Goal: Ask a question: Seek information or help from site administrators or community

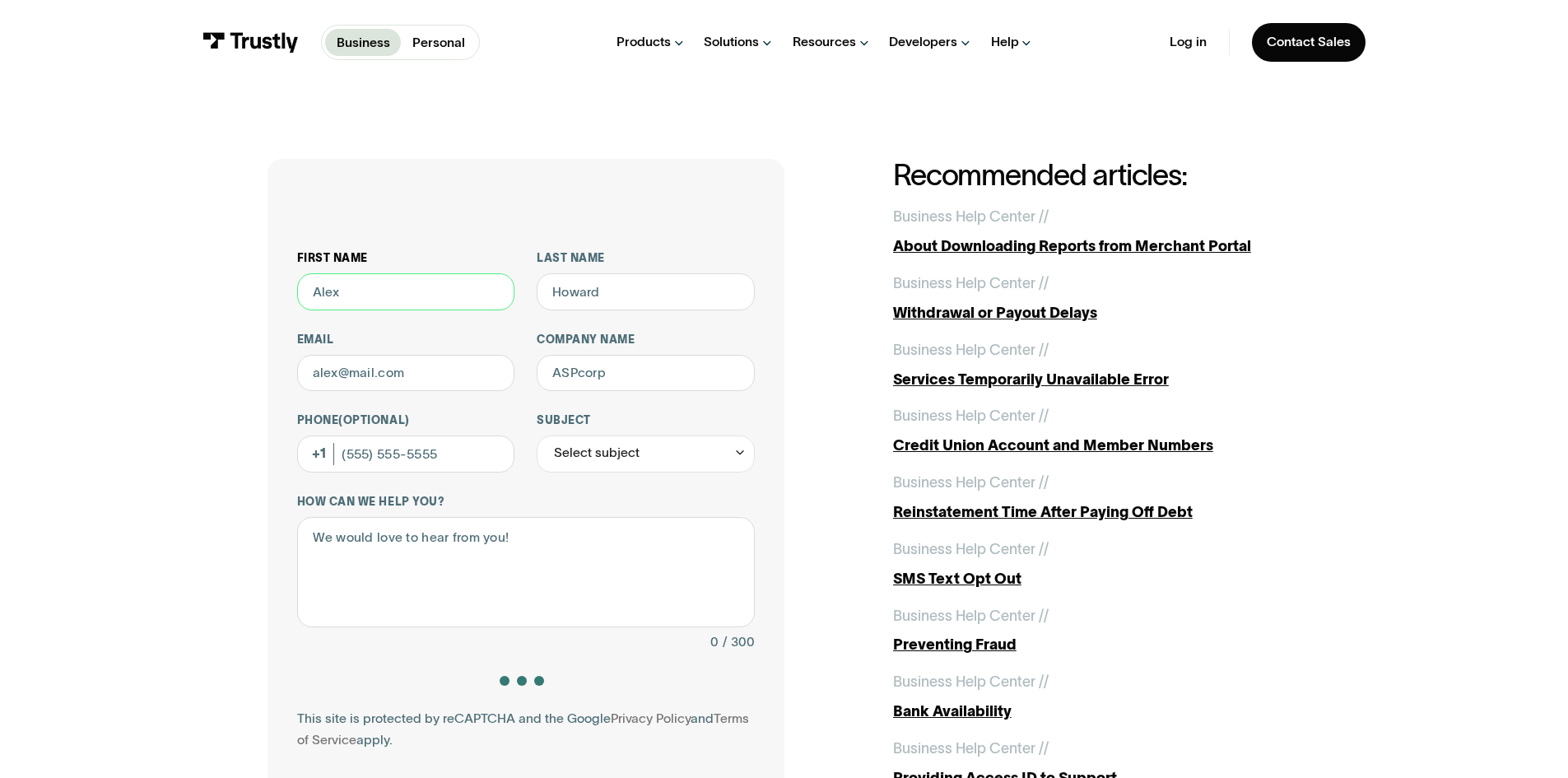
click at [384, 295] on input "First name" at bounding box center [406, 292] width 218 height 37
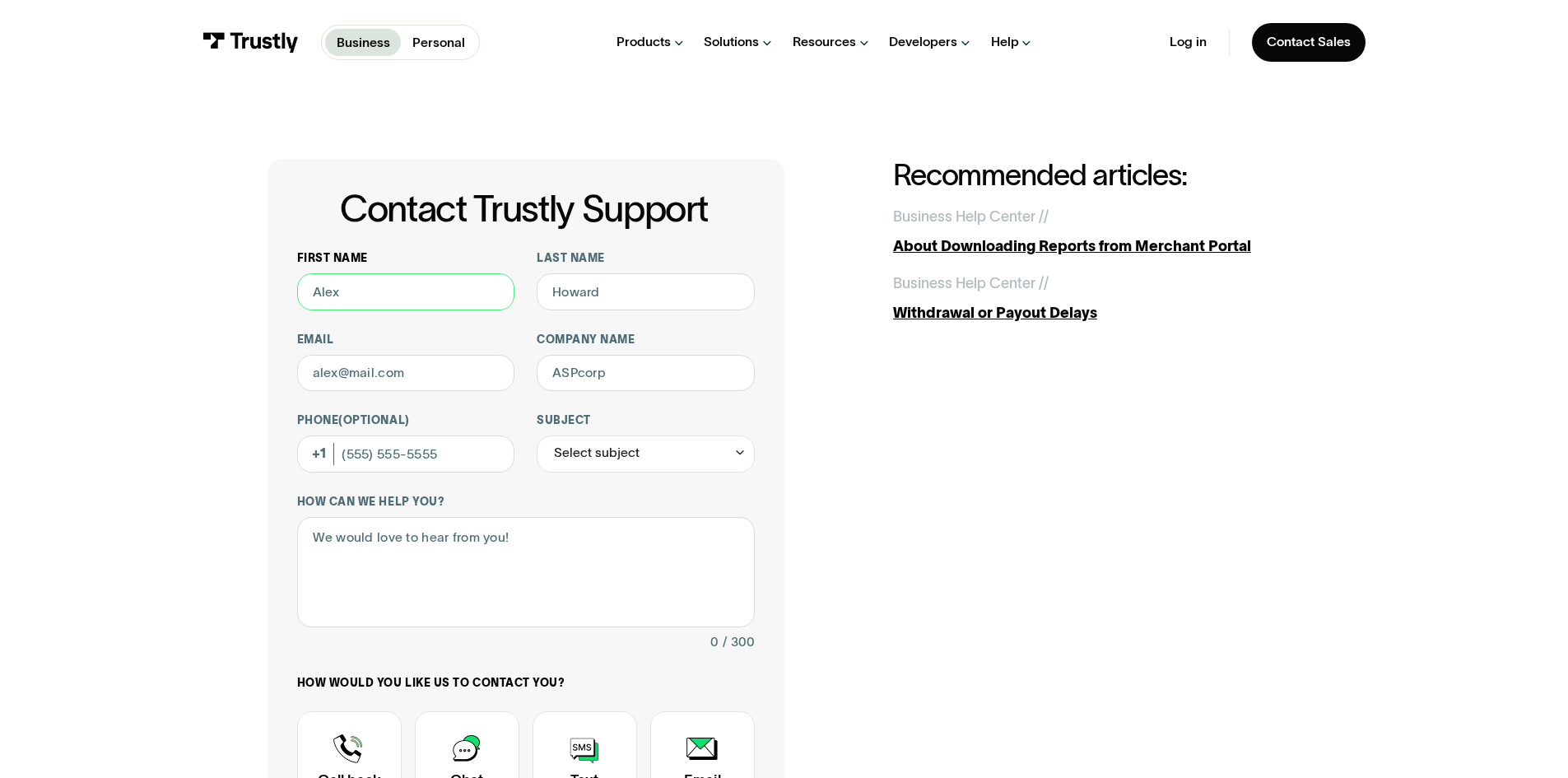
type input "maryam"
click at [633, 300] on input "Last name" at bounding box center [646, 292] width 218 height 37
type input "[PERSON_NAME]"
click at [450, 368] on input "Email" at bounding box center [406, 373] width 218 height 37
click at [451, 378] on input "Email" at bounding box center [406, 373] width 218 height 37
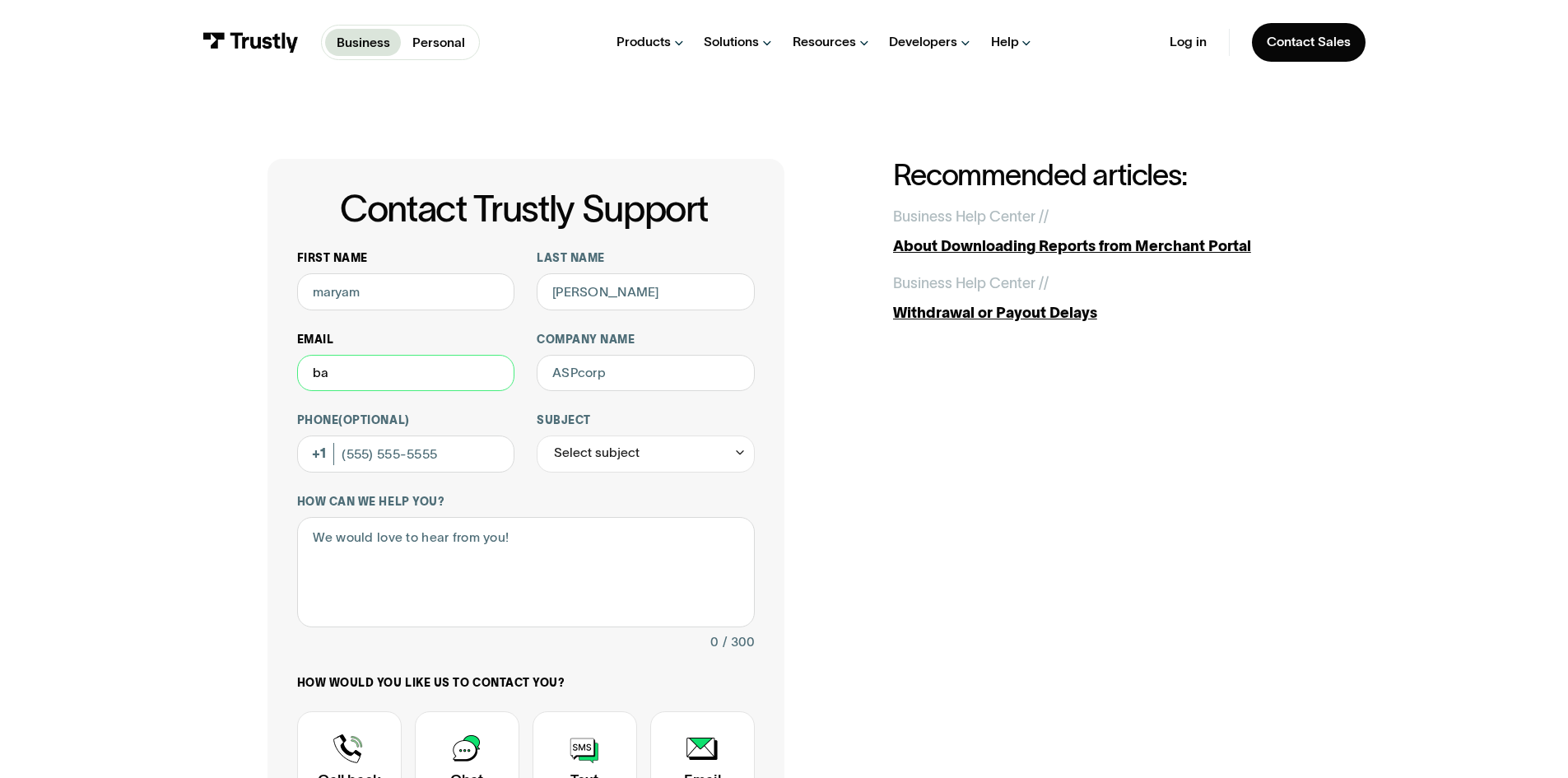
type input "b"
type input "[EMAIL_ADDRESS][PERSON_NAME][DOMAIN_NAME]"
click at [666, 372] on input "Company name" at bounding box center [646, 373] width 218 height 37
type input "Bally Interactive"
click at [613, 451] on div "Select subject" at bounding box center [596, 452] width 86 height 22
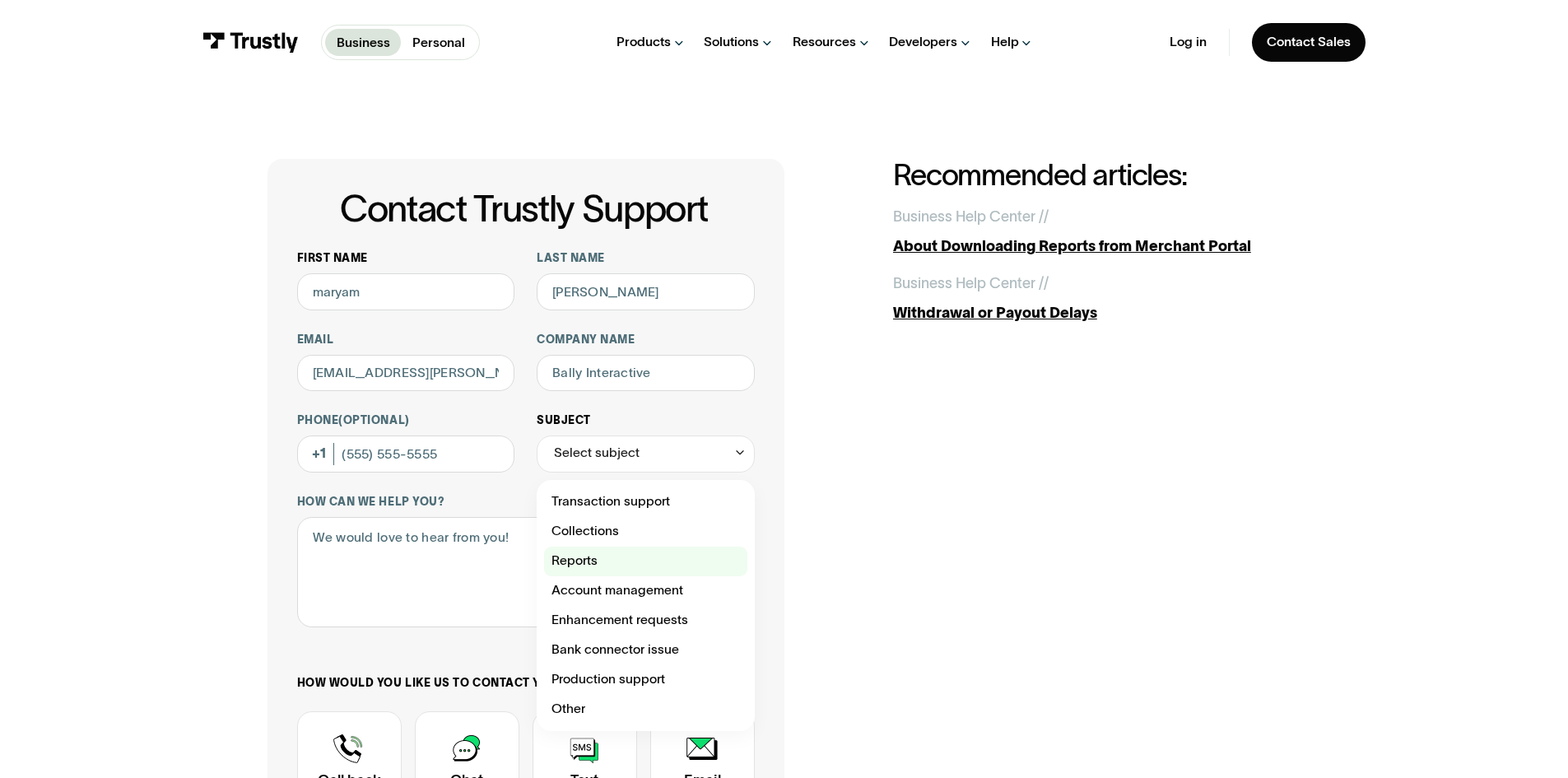
click at [616, 570] on div "Contact Trustly Support" at bounding box center [645, 562] width 204 height 29
type input "*******"
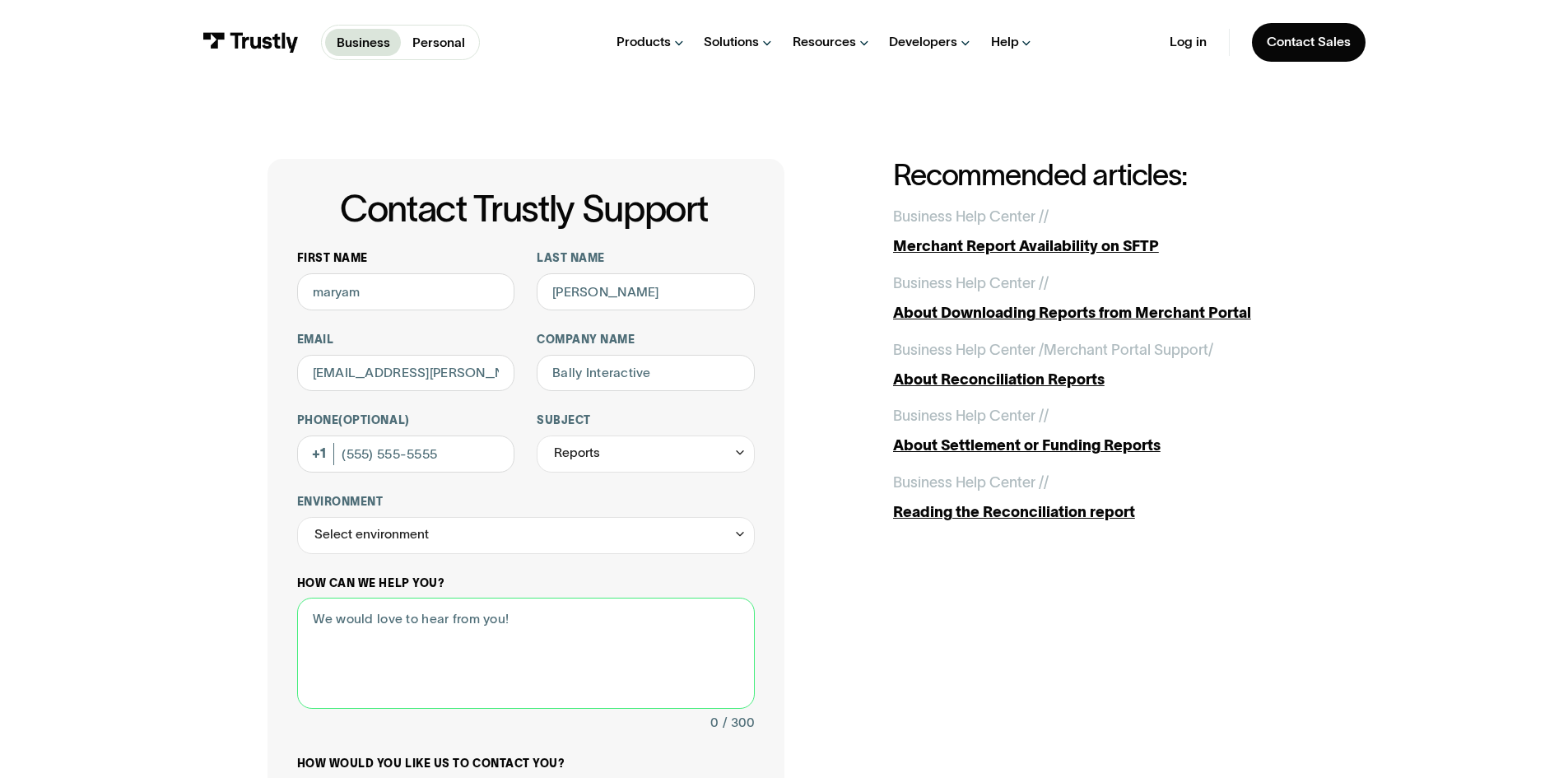
click at [506, 623] on textarea "How can we help you?" at bounding box center [526, 653] width 458 height 111
type textarea "I"
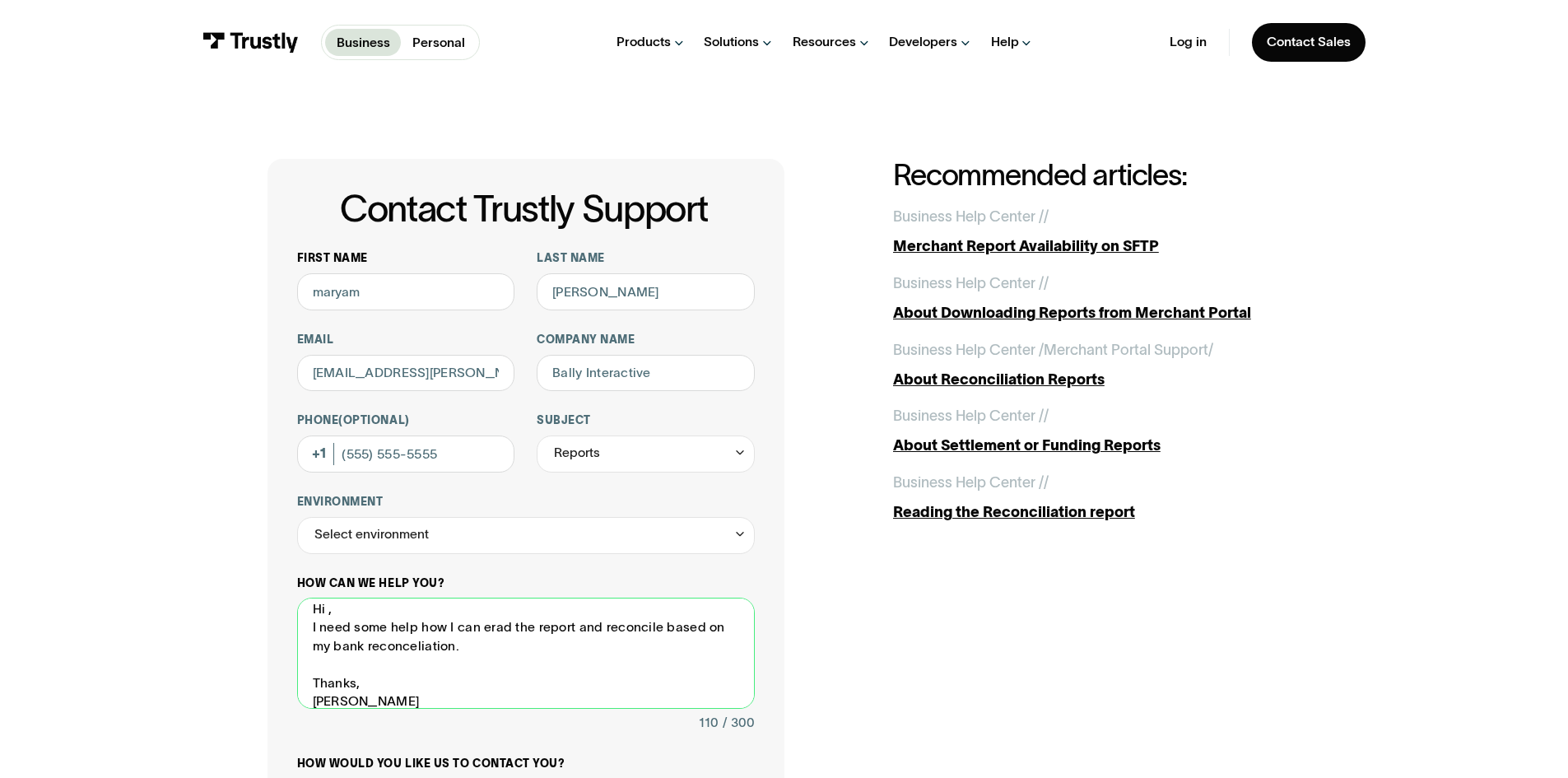
scroll to position [29, 0]
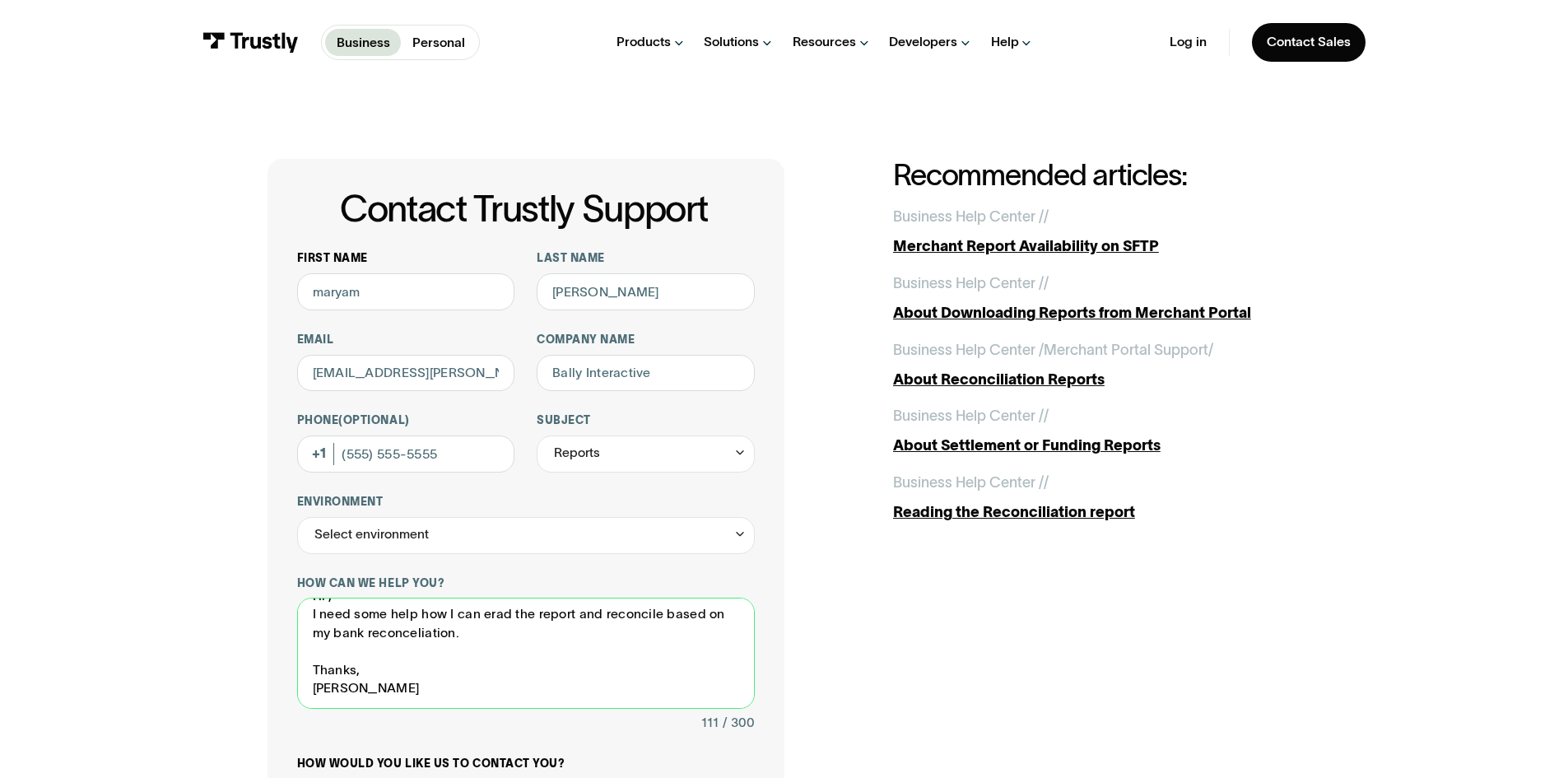
type textarea "Hi , I need some help how I can erad the report and reconcile based on my bank …"
click at [1216, 640] on div "Contact Trustly Support First name maryam Last name rahimi Email maryam.rahimi@…" at bounding box center [784, 620] width 1034 height 923
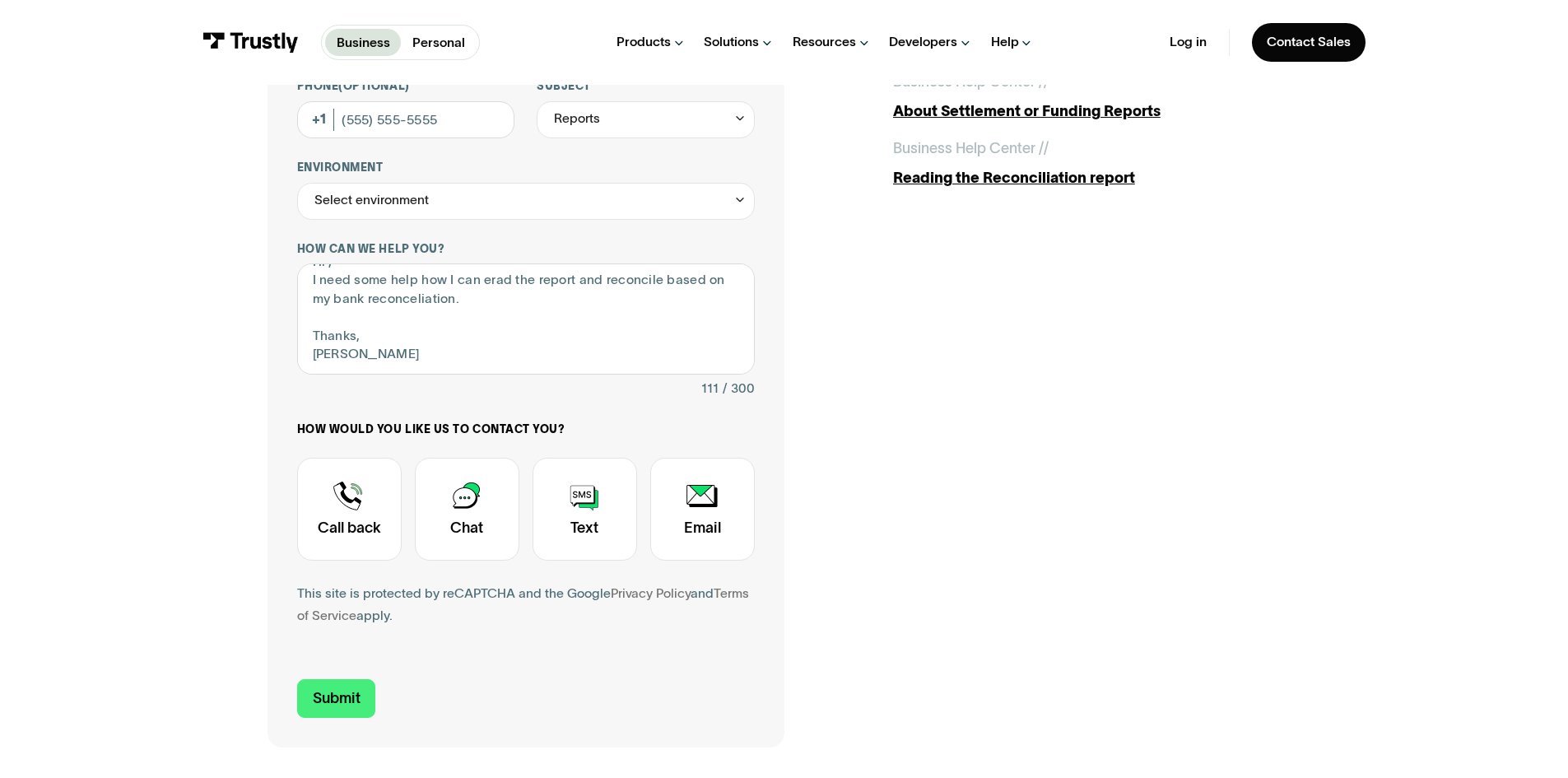
scroll to position [285, 0]
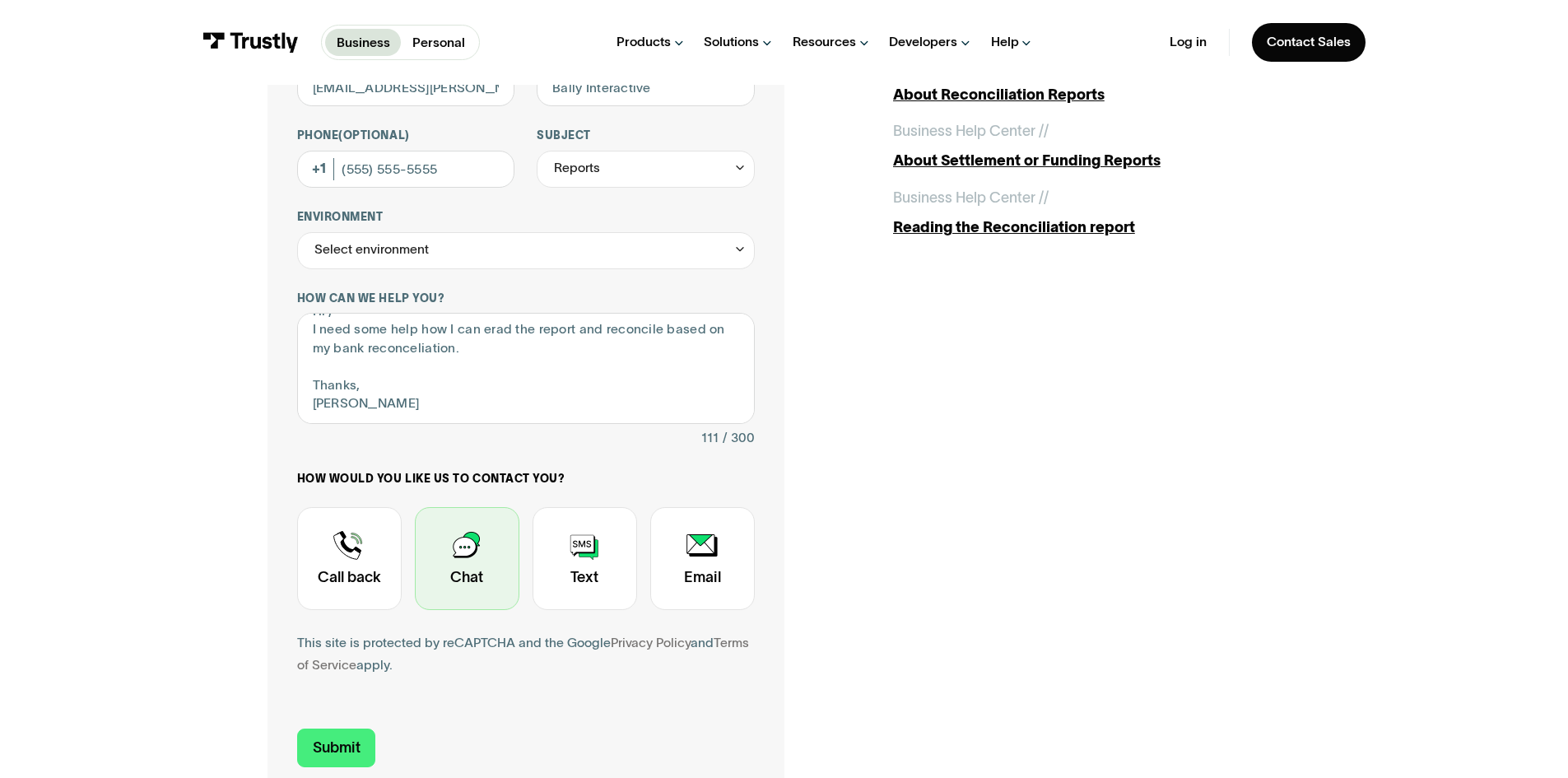
click at [504, 593] on div "Contact Trustly Support" at bounding box center [467, 559] width 104 height 103
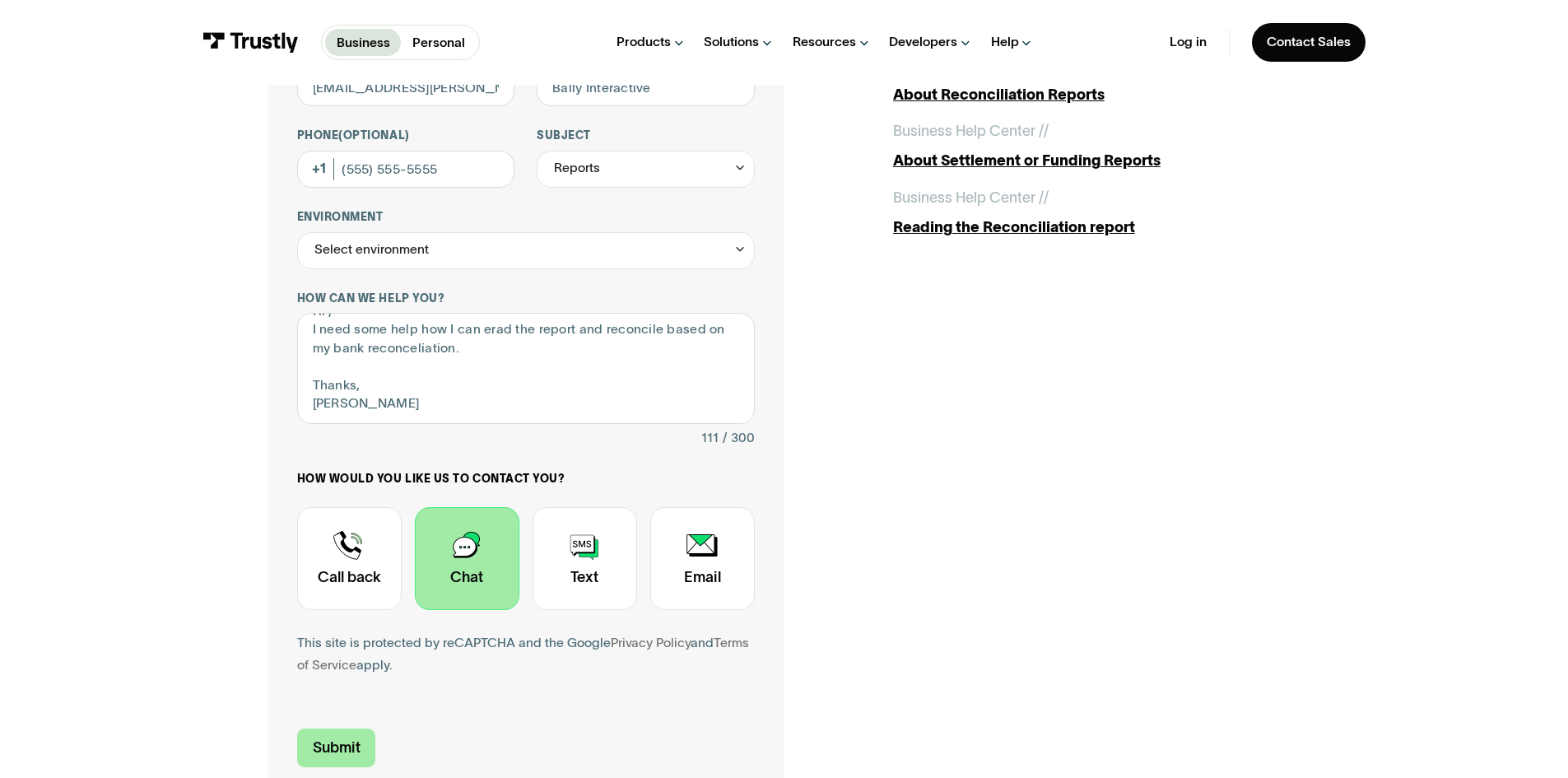
click at [357, 749] on input "Submit" at bounding box center [336, 748] width 79 height 39
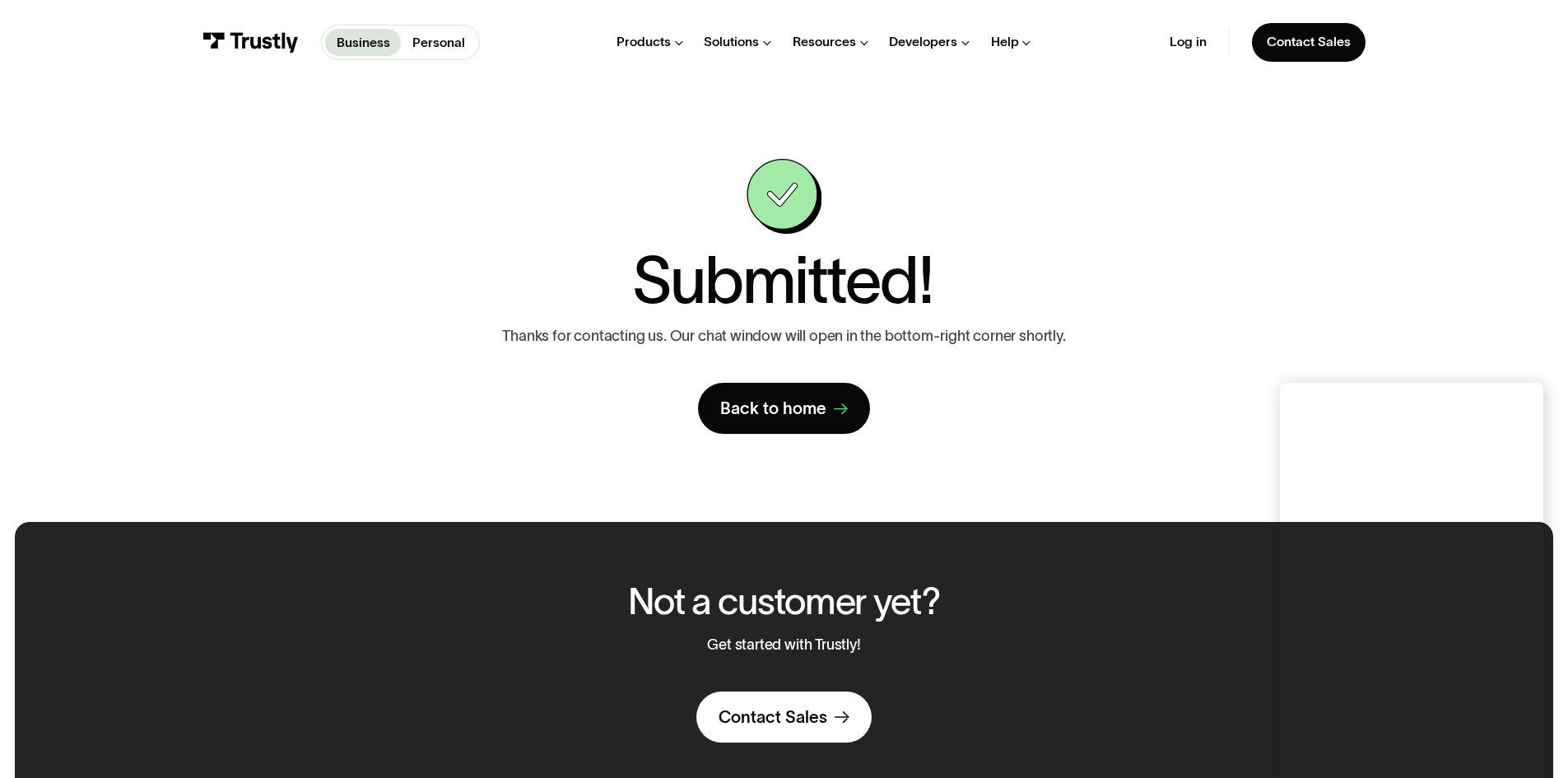
click at [1173, 33] on div "Log in Contact Sales" at bounding box center [1267, 43] width 196 height 39
click at [1178, 43] on link "Log in" at bounding box center [1188, 42] width 37 height 17
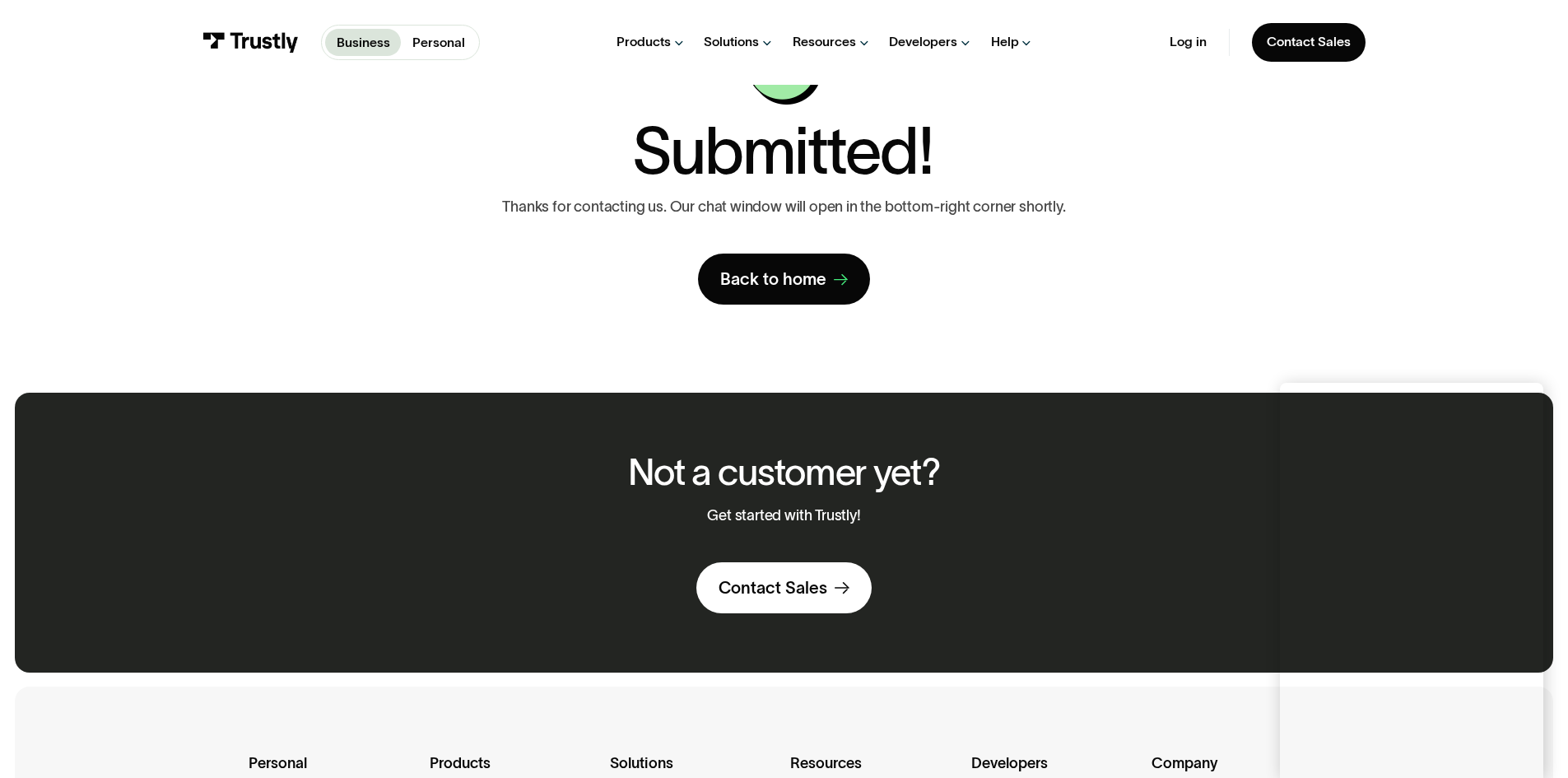
scroll to position [165, 0]
